Goal: Transaction & Acquisition: Download file/media

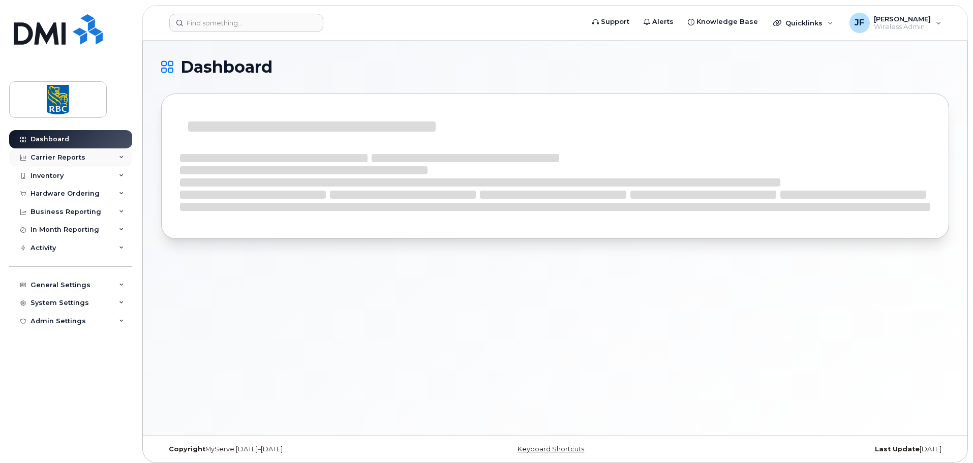
click at [67, 155] on div "Carrier Reports" at bounding box center [57, 157] width 55 height 8
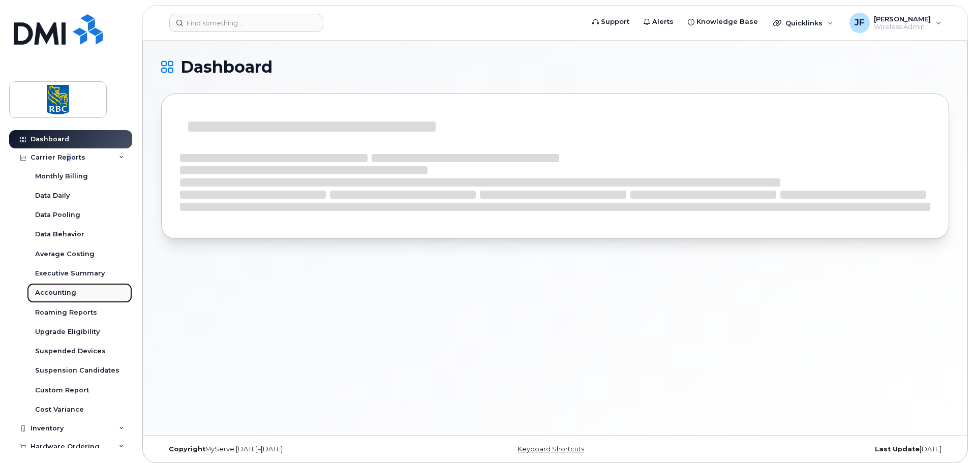
click at [66, 294] on div "Accounting" at bounding box center [55, 292] width 41 height 9
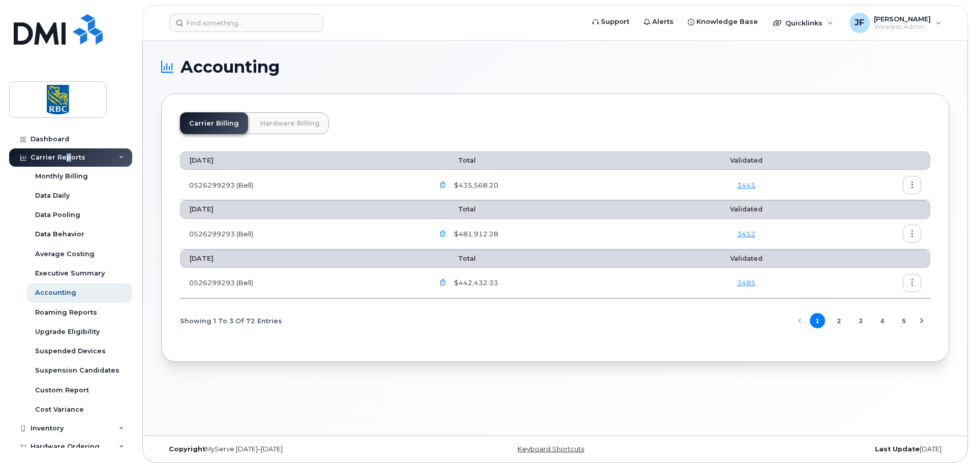
click at [306, 124] on link "Hardware Billing" at bounding box center [290, 123] width 78 height 22
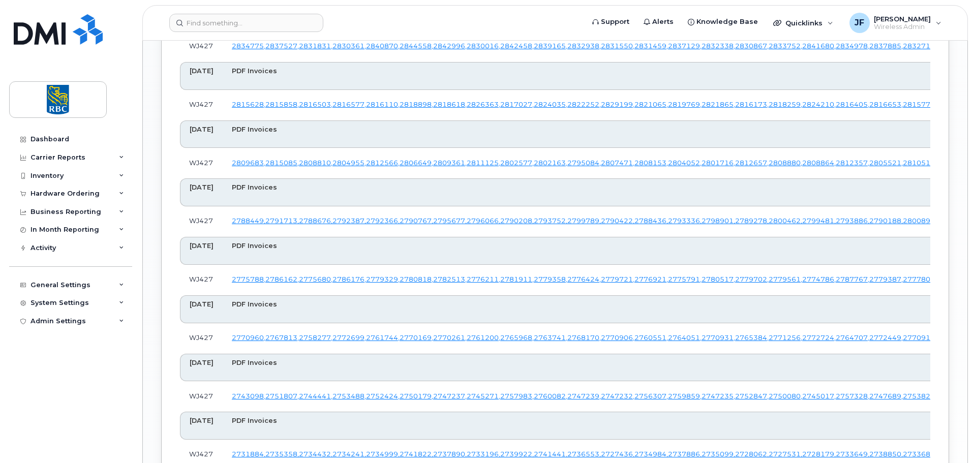
scroll to position [1118, 0]
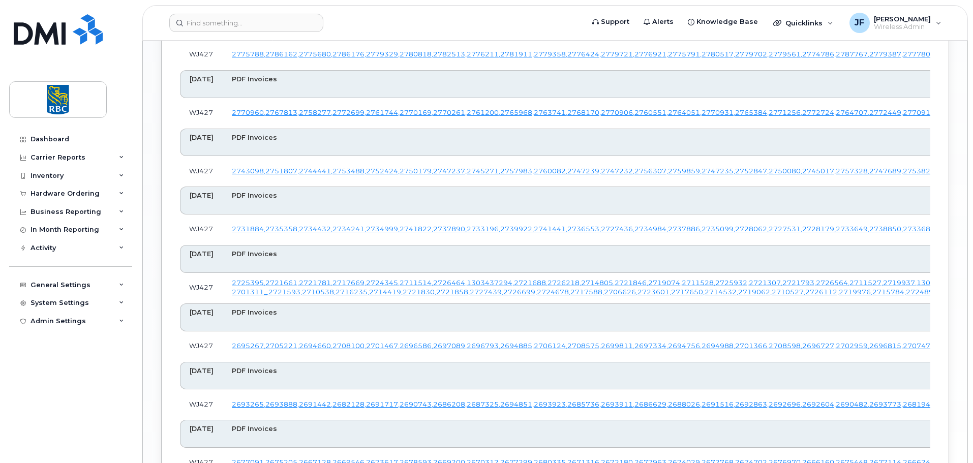
scroll to position [1321, 0]
